Goal: Information Seeking & Learning: Learn about a topic

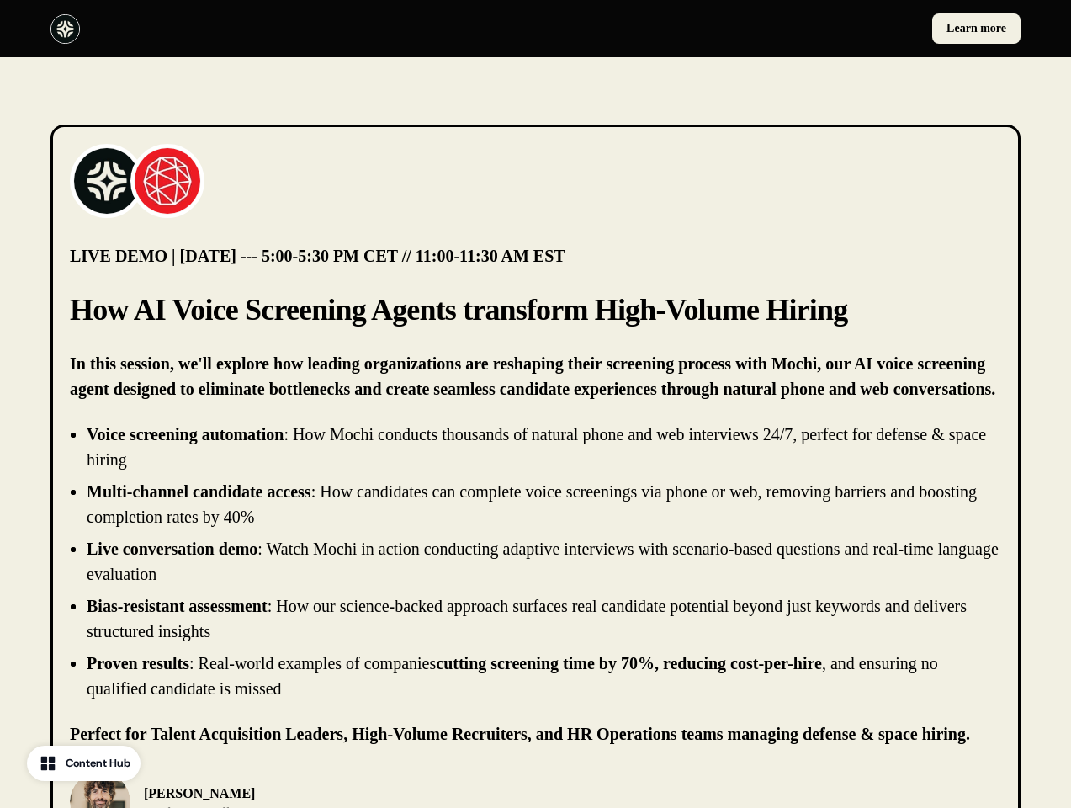
click at [535, 29] on div "Learn more" at bounding box center [535, 28] width 1071 height 57
click at [289, 29] on div at bounding box center [289, 28] width 479 height 29
click at [782, 29] on div "Learn more" at bounding box center [782, 28] width 479 height 30
click at [107, 181] on img at bounding box center [106, 180] width 67 height 67
click at [167, 181] on img at bounding box center [167, 180] width 67 height 67
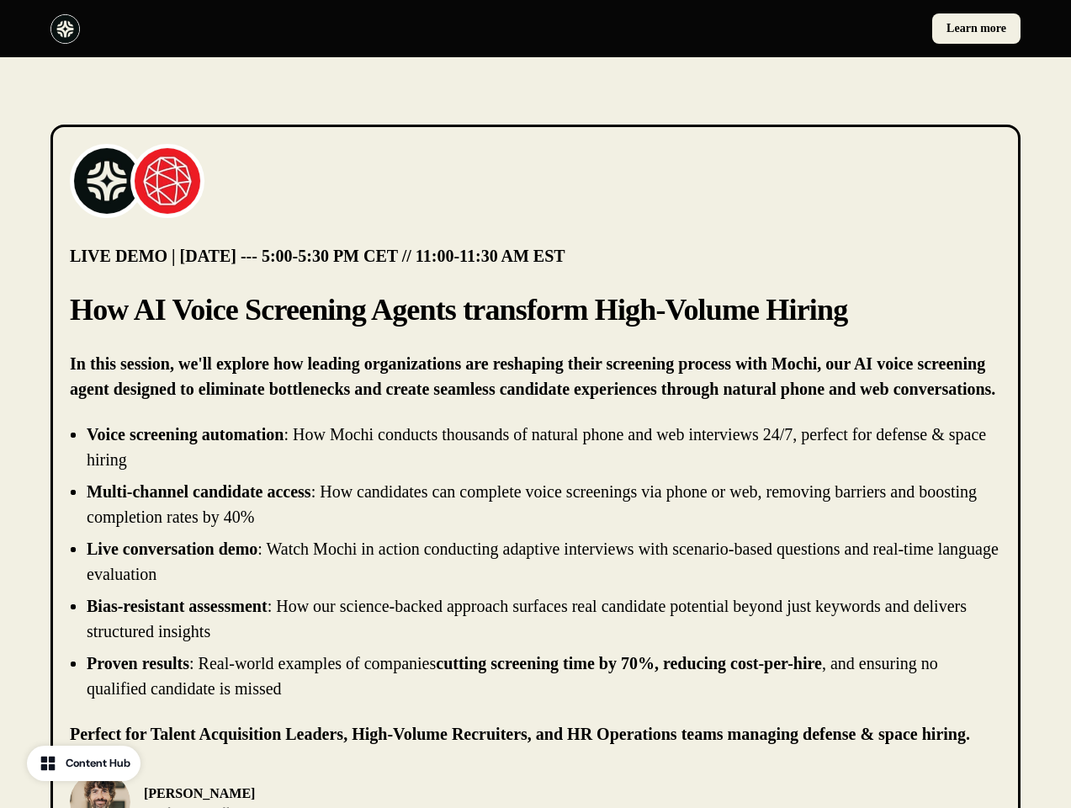
click at [535, 561] on li "Live conversation demo : Watch Mochi in action conducting adaptive interviews w…" at bounding box center [544, 561] width 915 height 50
click at [535, 789] on div "[PERSON_NAME] Chief Product Officer, [PERSON_NAME]" at bounding box center [535, 802] width 931 height 61
click at [298, 789] on div "[PERSON_NAME] Chief Product Officer, [PERSON_NAME]" at bounding box center [298, 802] width 456 height 61
click at [100, 789] on img at bounding box center [100, 802] width 61 height 61
click at [218, 796] on p "[PERSON_NAME]" at bounding box center [244, 793] width 201 height 20
